Goal: Communication & Community: Answer question/provide support

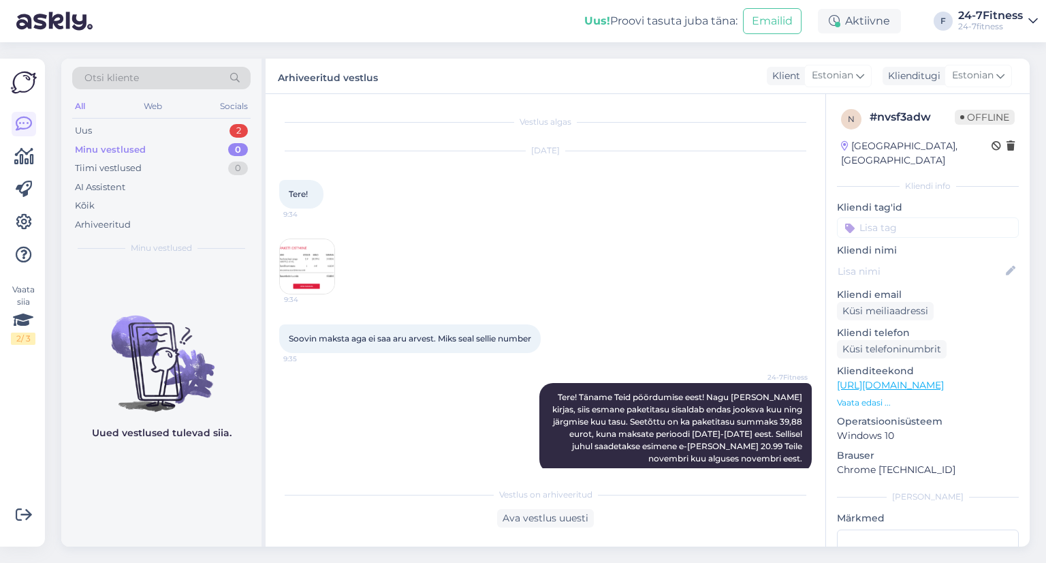
scroll to position [249, 0]
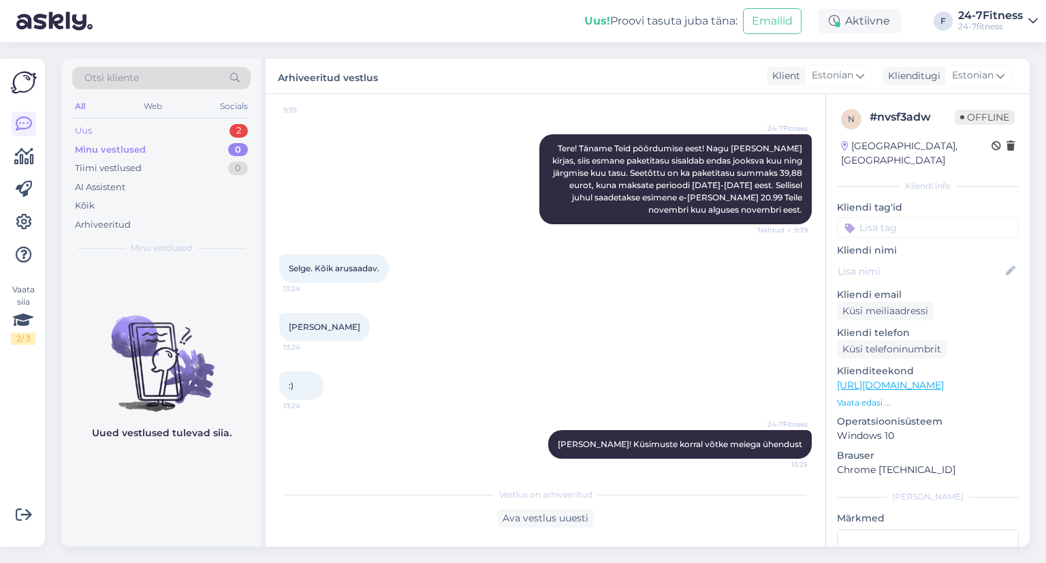
click at [119, 121] on div "Uus 2" at bounding box center [161, 130] width 178 height 19
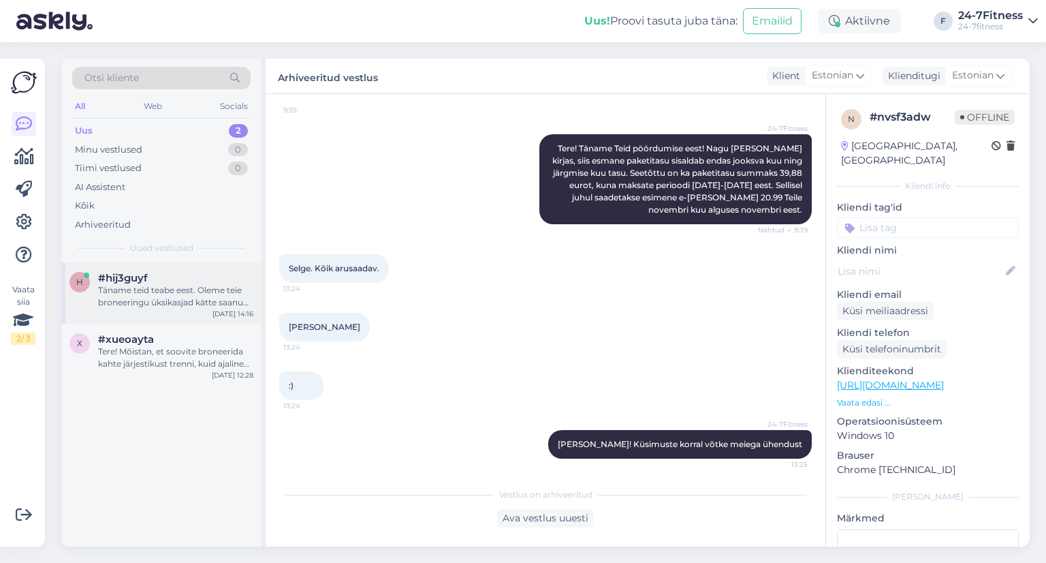
click at [142, 289] on div "Täname teid teabe eest. Oleme teie broneeringu üksikasjad kätte saanud ja uurim…" at bounding box center [175, 296] width 155 height 25
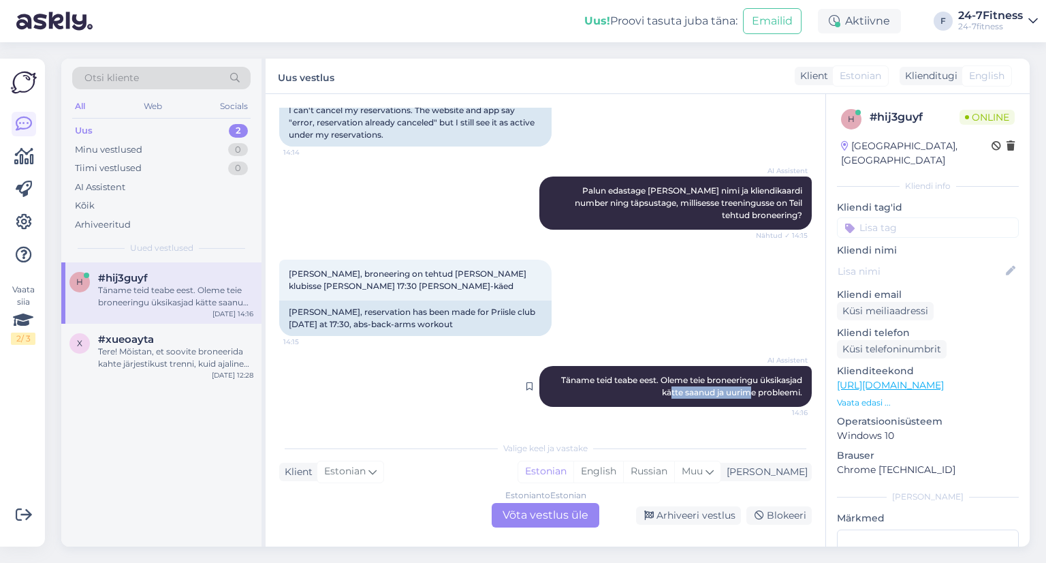
drag, startPoint x: 658, startPoint y: 387, endPoint x: 737, endPoint y: 390, distance: 79.1
click at [737, 390] on span "Täname teid teabe eest. Oleme teie broneeringu üksikasjad kätte saanud ja uurim…" at bounding box center [682, 386] width 243 height 22
click at [394, 275] on span "[PERSON_NAME], broneering on tehtud [PERSON_NAME] klubisse [PERSON_NAME] 17:30 …" at bounding box center [409, 279] width 240 height 22
click at [400, 281] on div "[PERSON_NAME], broneering on tehtud [PERSON_NAME] klubisse [PERSON_NAME] 17:30 …" at bounding box center [415, 279] width 272 height 41
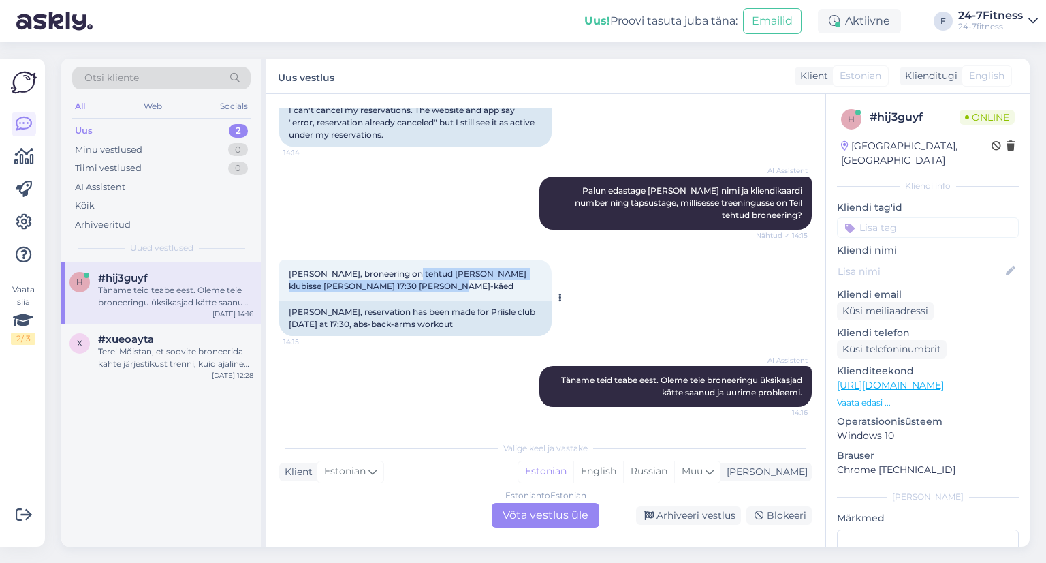
drag, startPoint x: 407, startPoint y: 285, endPoint x: 403, endPoint y: 276, distance: 10.4
click at [403, 277] on div "[PERSON_NAME], broneering on tehtud [PERSON_NAME] klubisse [PERSON_NAME] 17:30 …" at bounding box center [415, 279] width 272 height 41
click at [403, 276] on span "[PERSON_NAME], broneering on tehtud [PERSON_NAME] klubisse [PERSON_NAME] 17:30 …" at bounding box center [409, 279] width 240 height 22
drag, startPoint x: 400, startPoint y: 285, endPoint x: 403, endPoint y: 292, distance: 7.3
click at [403, 291] on div "[PERSON_NAME], broneering on tehtud [PERSON_NAME] klubisse [PERSON_NAME] 17:30 …" at bounding box center [415, 279] width 272 height 41
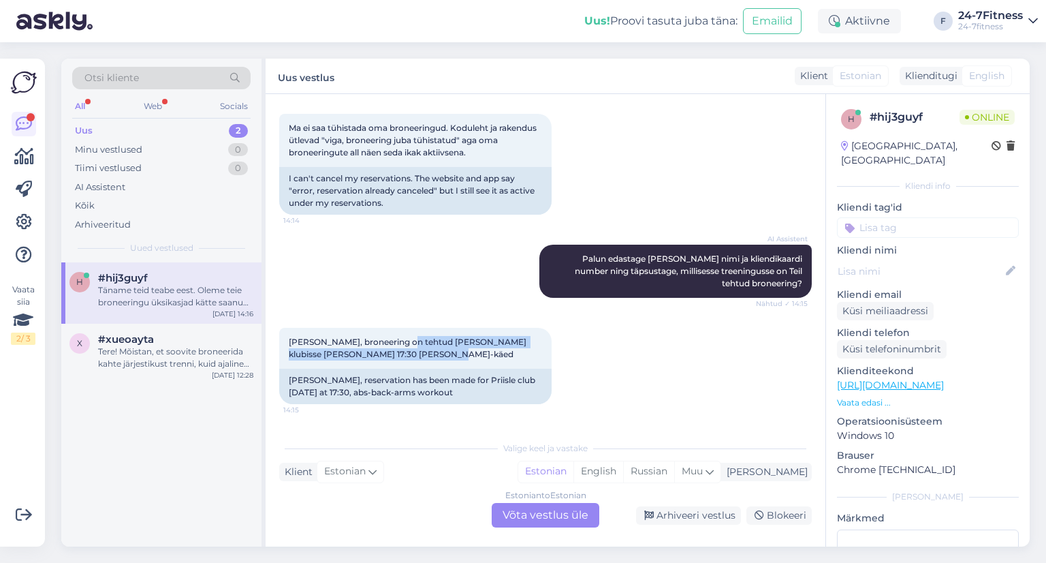
scroll to position [70, 0]
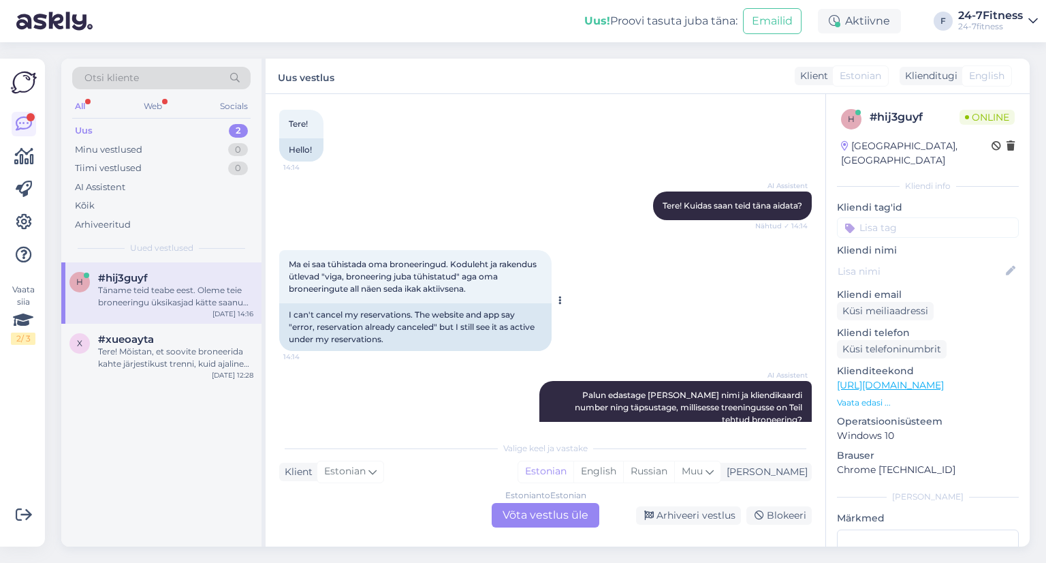
click at [428, 284] on span "Ma ei saa tühistada oma broneeringud. Koduleht ja rakendus ütlevad "viga, brone…" at bounding box center [414, 276] width 250 height 35
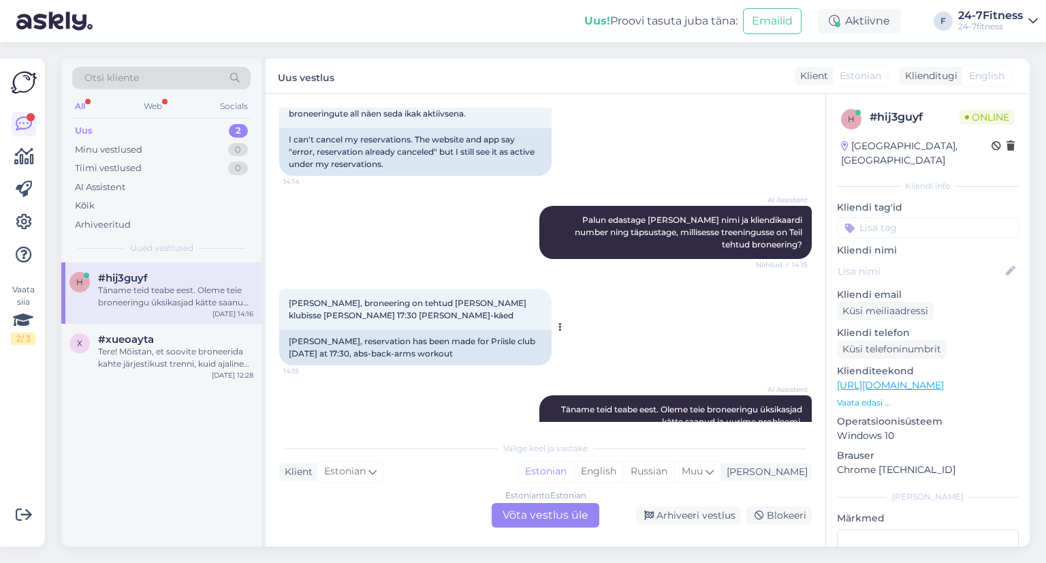
scroll to position [274, 0]
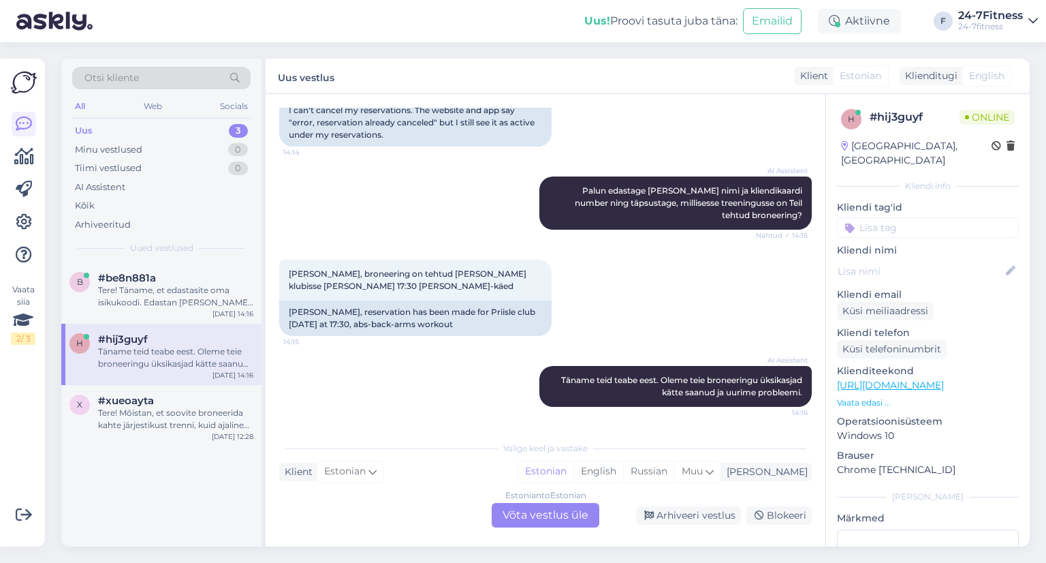
click at [540, 523] on div "Estonian to Estonian Võta vestlus üle" at bounding box center [546, 515] width 108 height 25
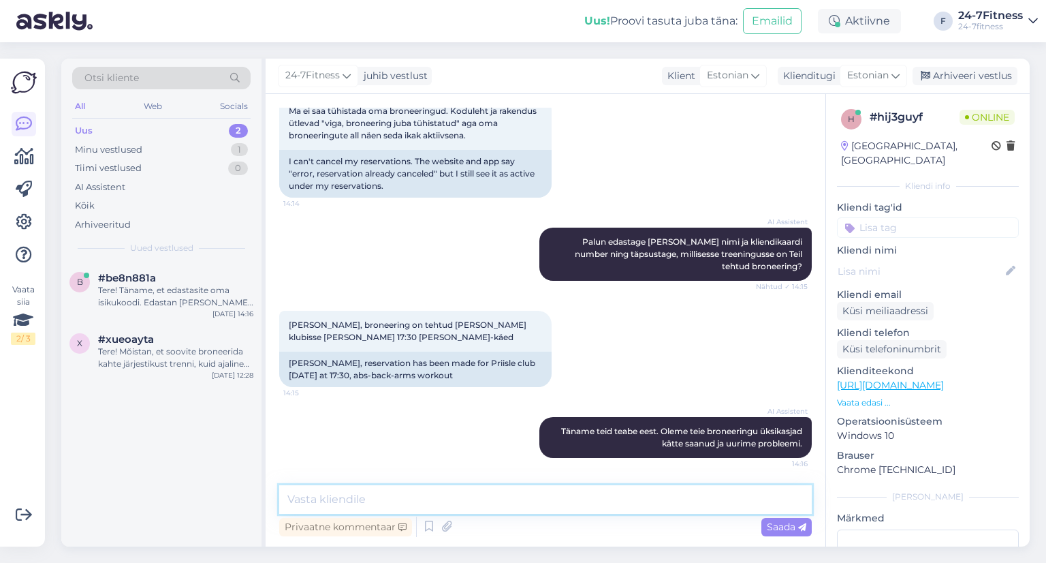
drag, startPoint x: 455, startPoint y: 507, endPoint x: 454, endPoint y: 496, distance: 11.6
click at [454, 507] on textarea at bounding box center [545, 499] width 533 height 29
type textarea "Tere! Tühistasime Teie broneeringu."
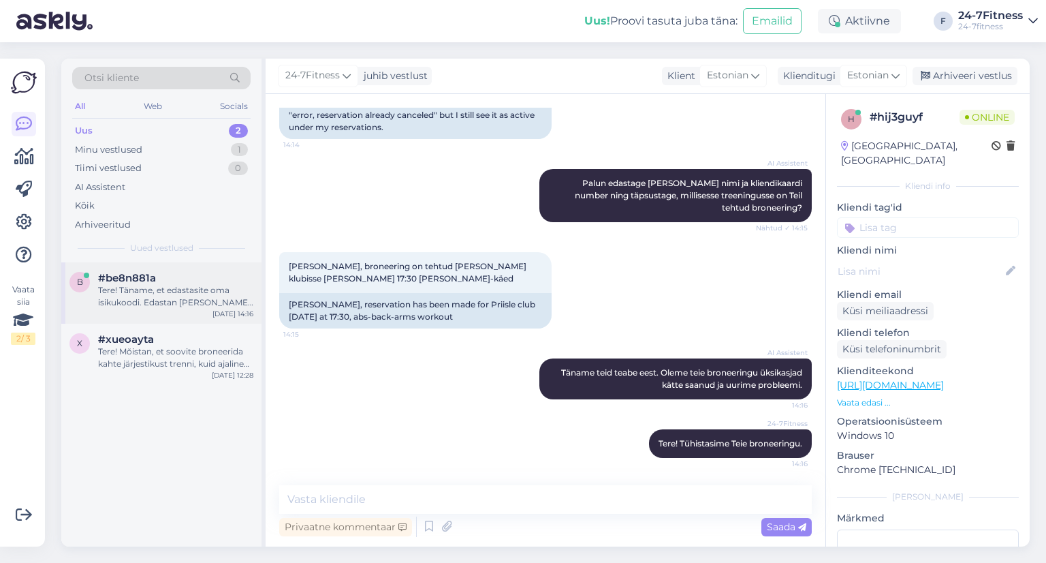
click at [109, 295] on div "Tere! Täname, et edastasite oma isikukoodi. Edastan [PERSON_NAME] kolleegile, k…" at bounding box center [175, 296] width 155 height 25
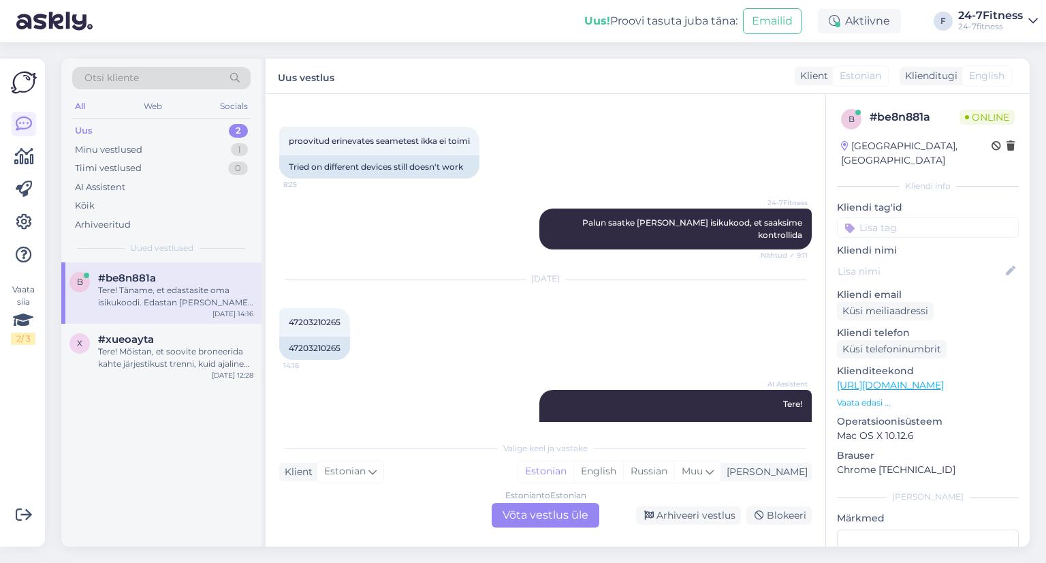
scroll to position [401, 0]
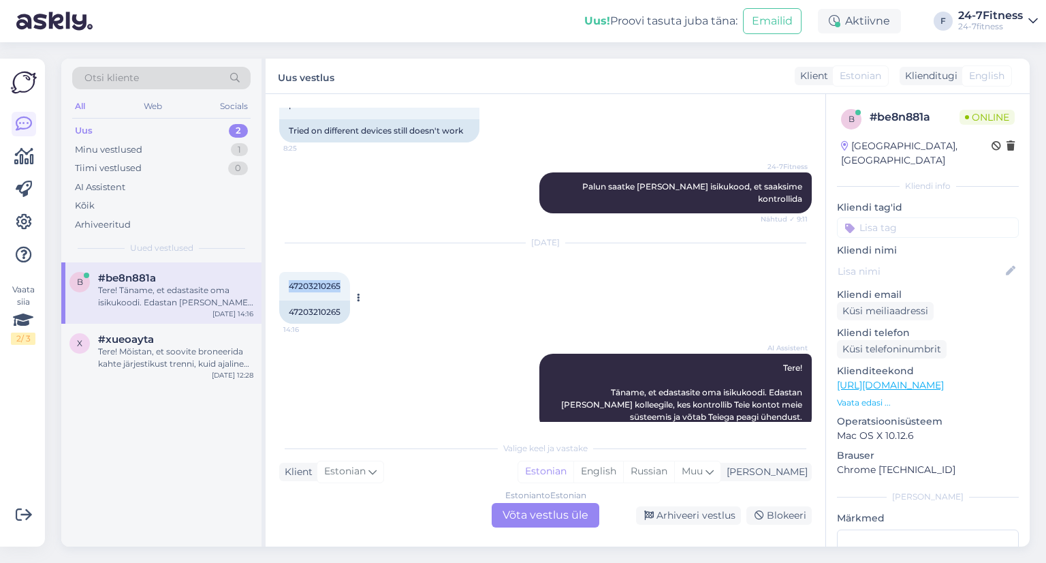
drag, startPoint x: 343, startPoint y: 263, endPoint x: 286, endPoint y: 257, distance: 57.5
click at [286, 272] on div "47203210265 14:16" at bounding box center [314, 286] width 71 height 29
copy span "47203210265"
click at [535, 514] on div "Estonian to Estonian Võta vestlus üle" at bounding box center [546, 515] width 108 height 25
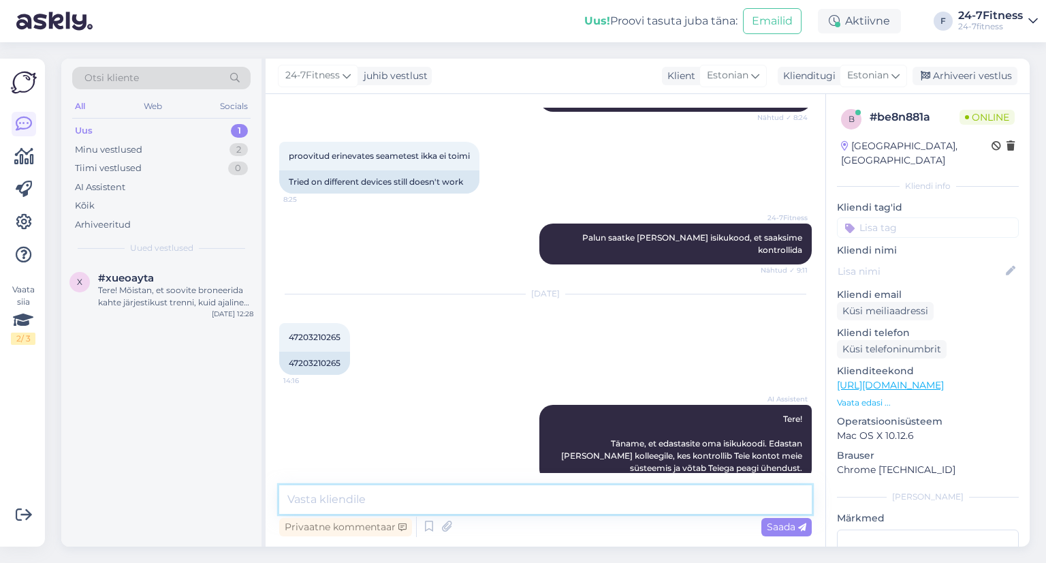
click at [387, 491] on textarea at bounding box center [545, 499] width 533 height 29
paste textarea "[PERSON_NAME][EMAIL_ADDRESS][DOMAIN_NAME]"
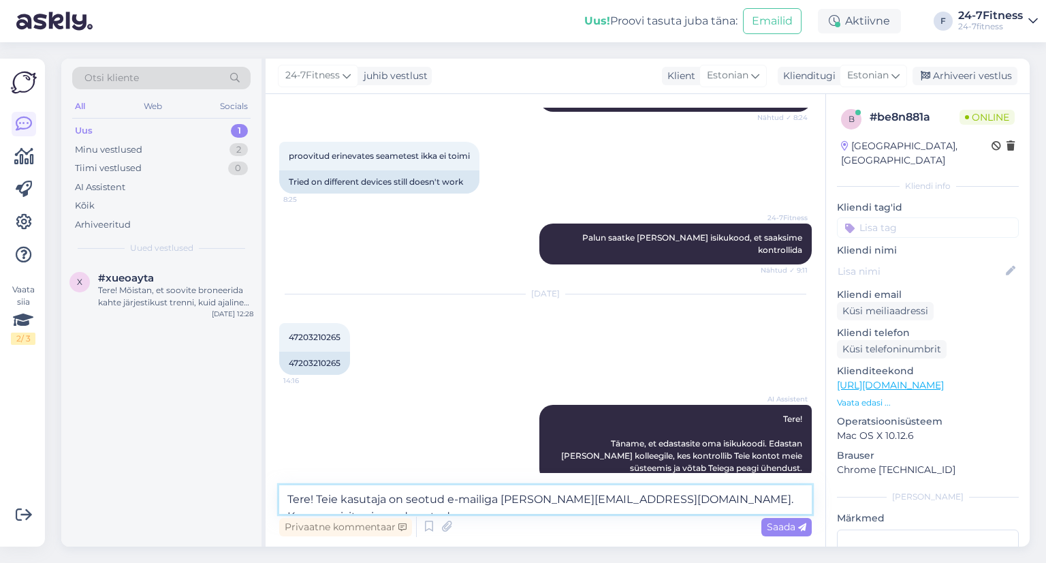
scroll to position [366, 0]
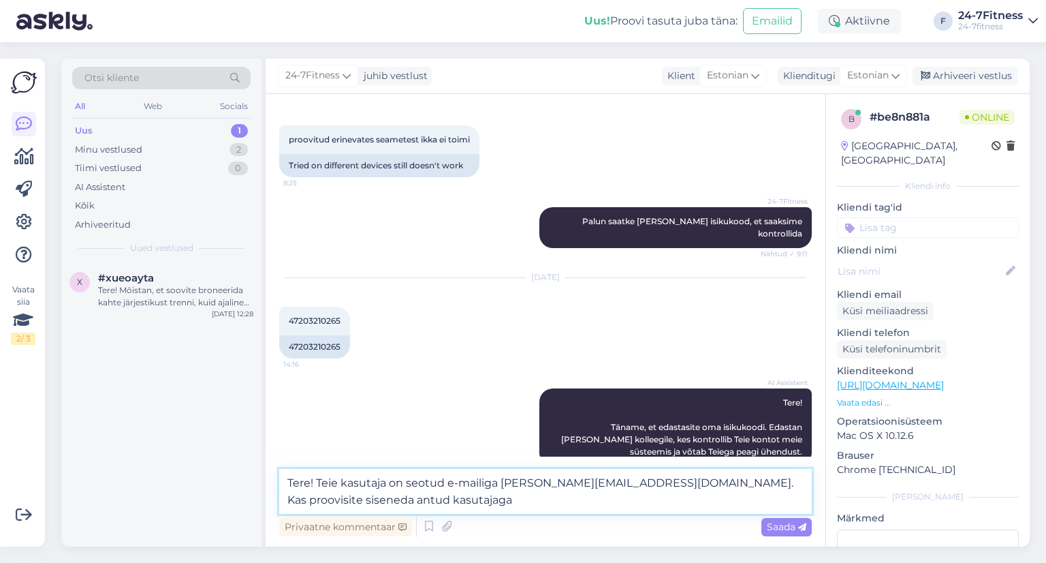
type textarea "Tere! Teie kasutaja on seotud e-mailiga [PERSON_NAME][EMAIL_ADDRESS][DOMAIN_NAM…"
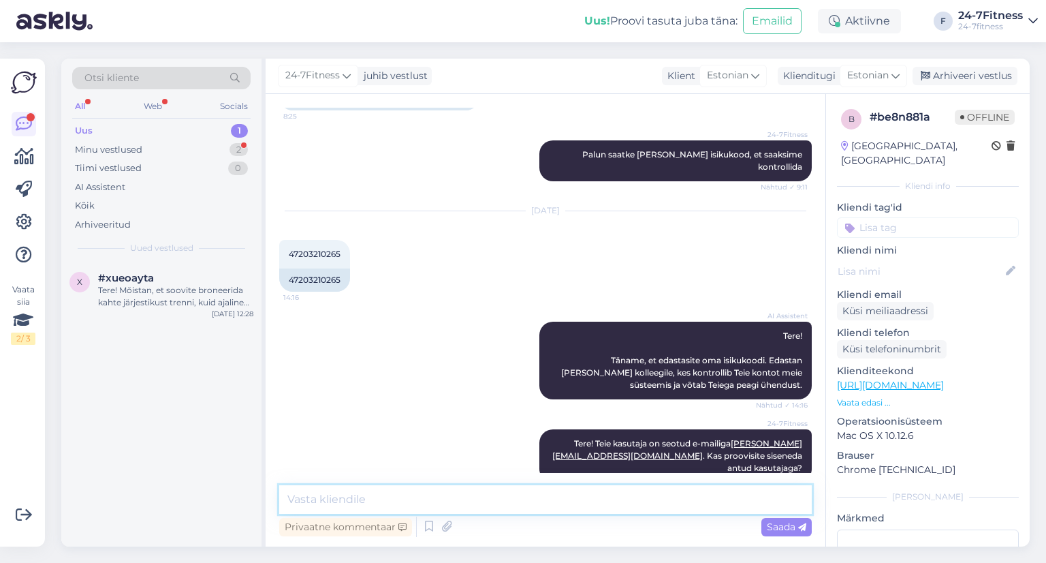
scroll to position [492, 0]
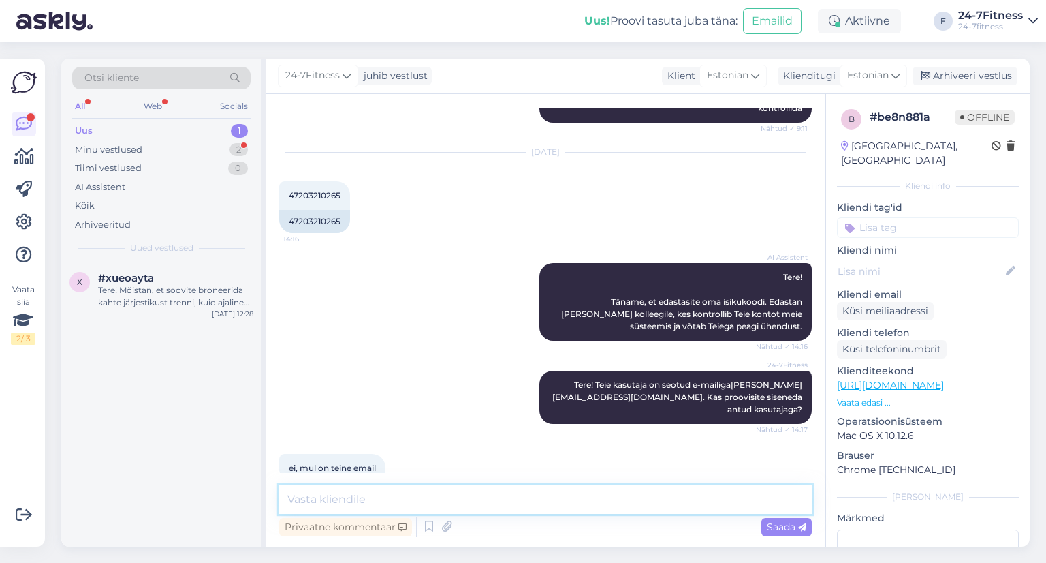
click at [384, 505] on textarea at bounding box center [545, 499] width 533 height 29
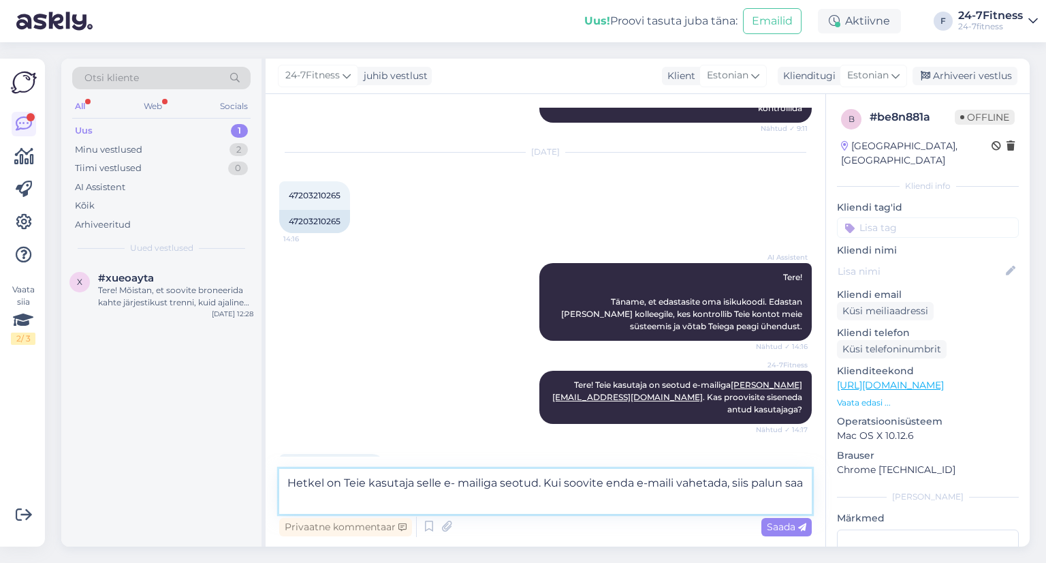
scroll to position [507, 0]
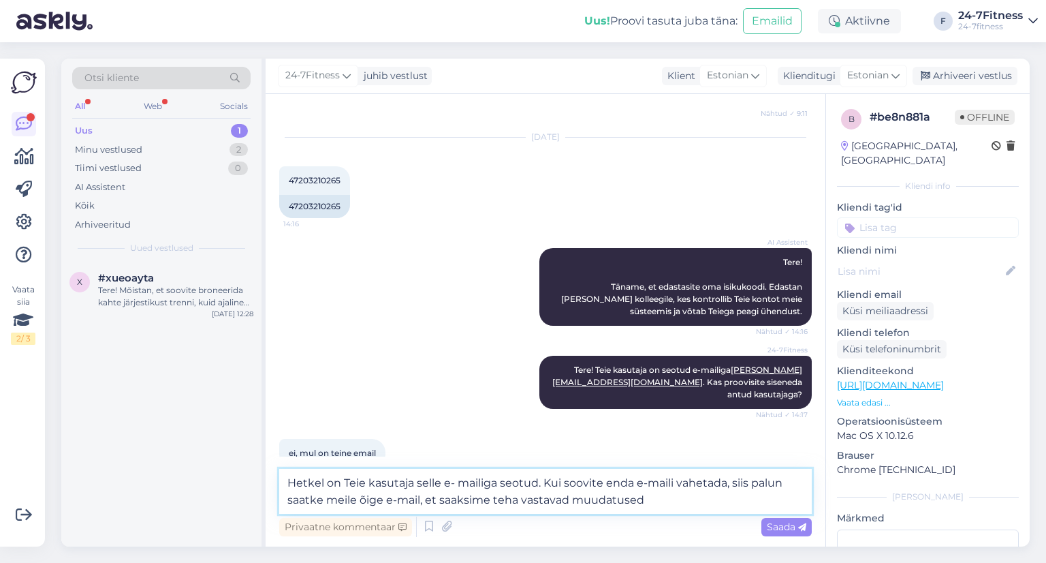
type textarea "Hetkel on Teie kasutaja selle e- mailiga seotud. Kui soovite enda e-maili vahet…"
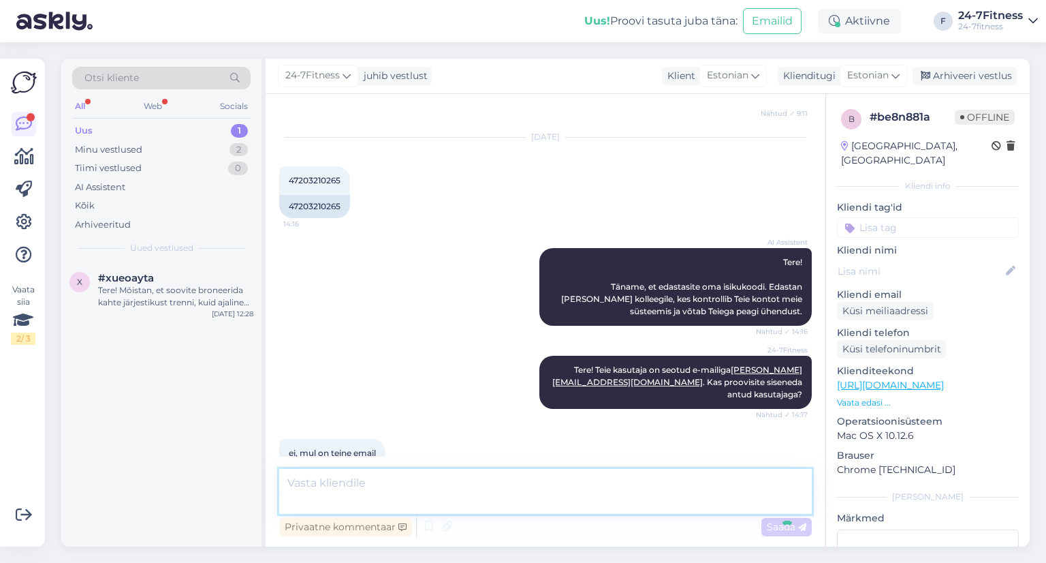
scroll to position [575, 0]
